Goal: Check status

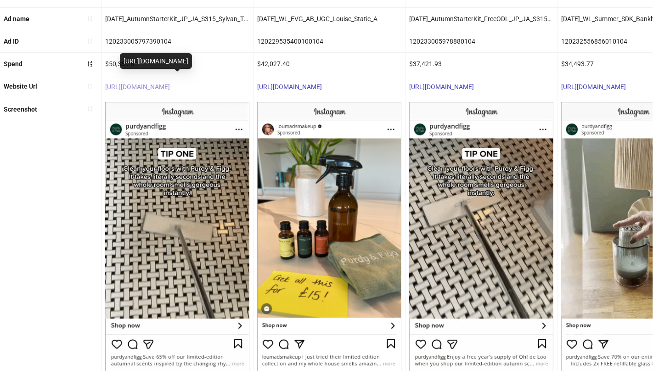
click at [143, 86] on link "[URL][DOMAIN_NAME]" at bounding box center [137, 86] width 65 height 7
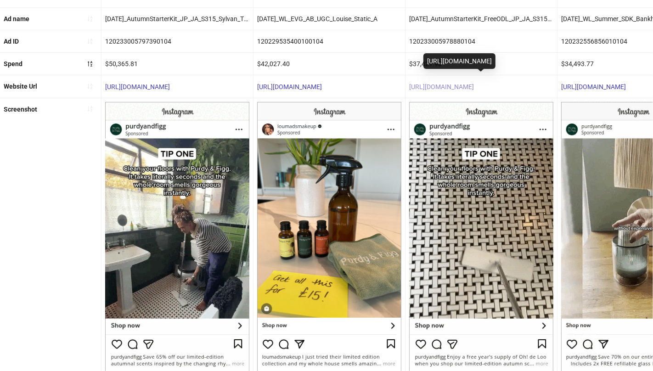
click at [435, 85] on link "[URL][DOMAIN_NAME]" at bounding box center [441, 86] width 65 height 7
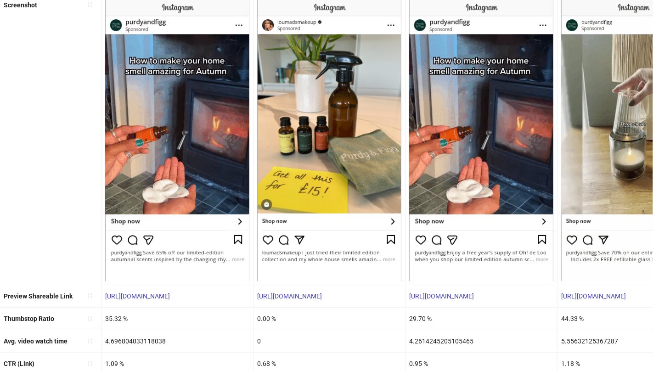
scroll to position [269, 0]
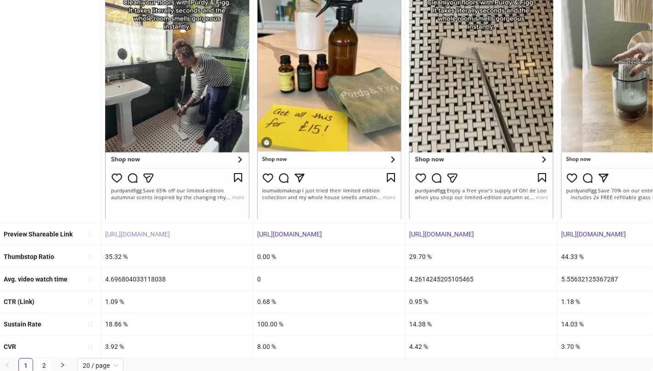
click at [148, 232] on link "[URL][DOMAIN_NAME]" at bounding box center [137, 233] width 65 height 7
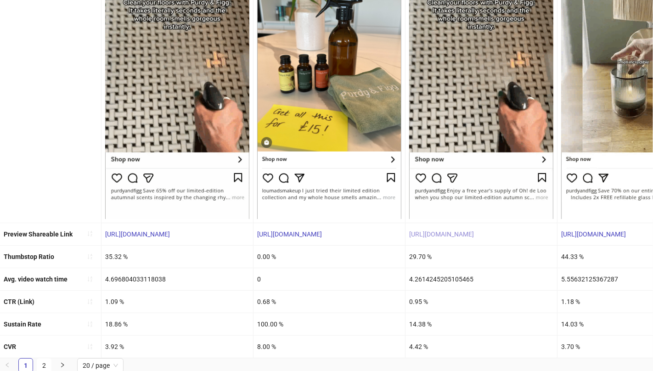
click at [474, 230] on link "[URL][DOMAIN_NAME]" at bounding box center [441, 233] width 65 height 7
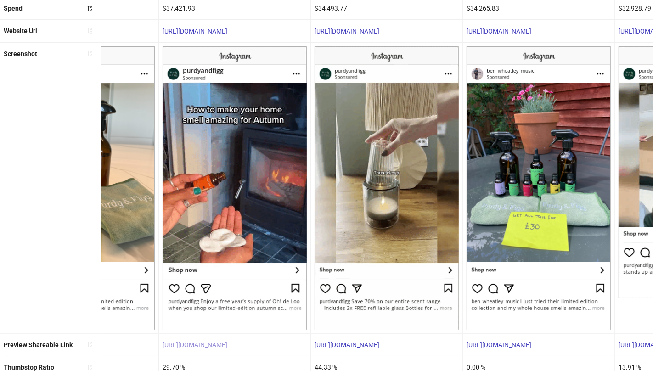
scroll to position [0, 0]
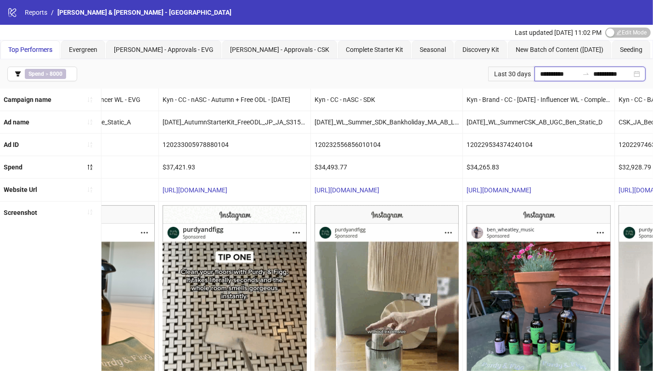
click at [542, 74] on input "**********" at bounding box center [559, 74] width 39 height 10
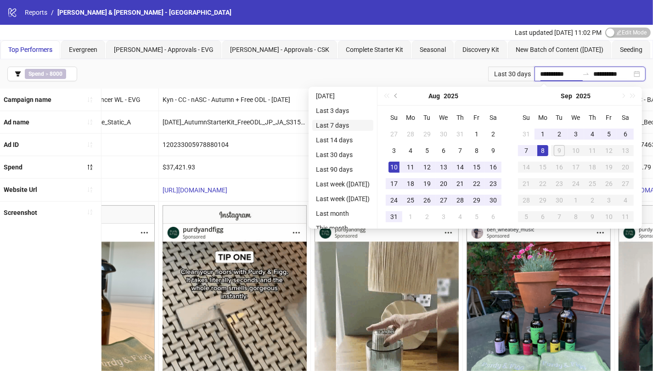
type input "**********"
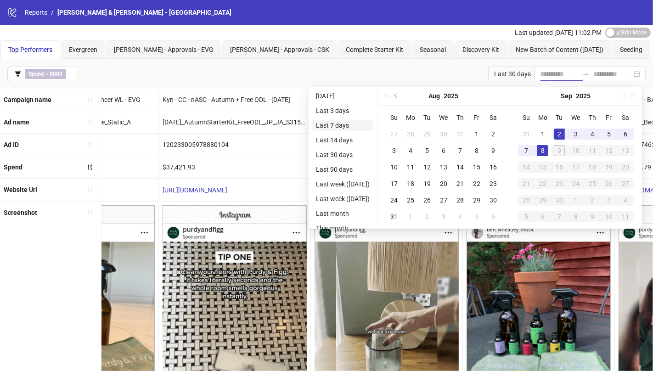
click at [328, 124] on li "Last 7 days" at bounding box center [342, 125] width 61 height 11
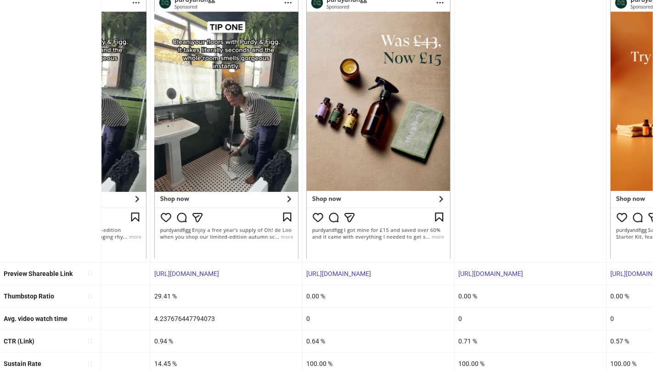
scroll to position [232, 0]
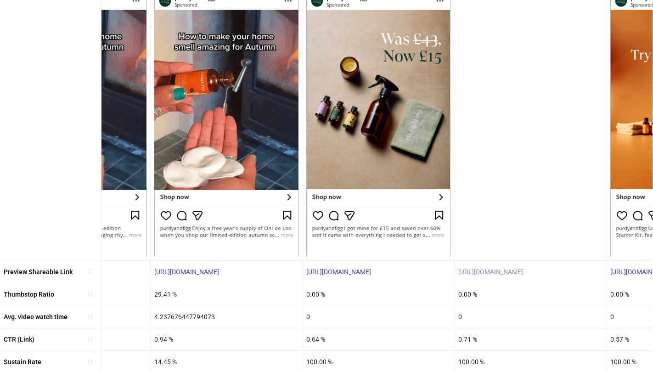
click at [496, 269] on link "[URL][DOMAIN_NAME]" at bounding box center [490, 271] width 65 height 7
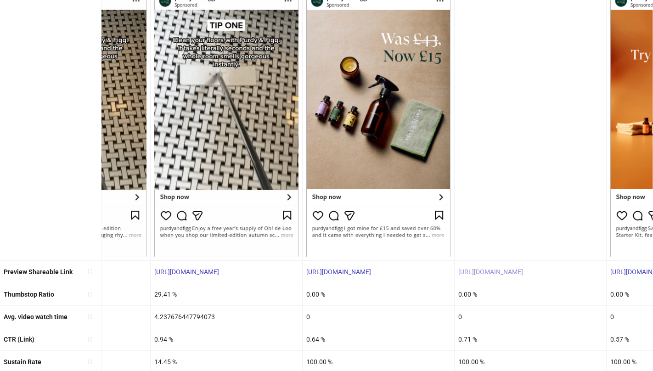
click at [489, 272] on link "[URL][DOMAIN_NAME]" at bounding box center [490, 271] width 65 height 7
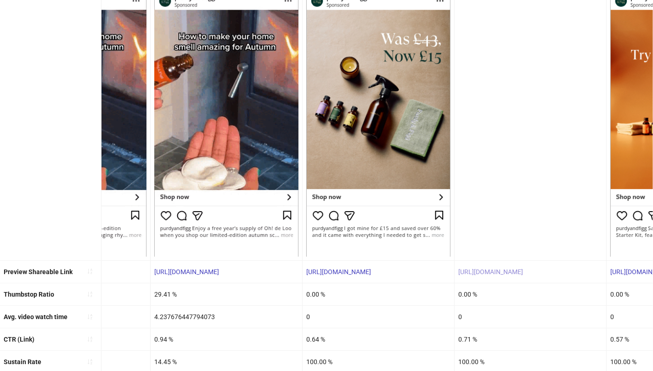
scroll to position [0, 0]
